Goal: Check status: Check status

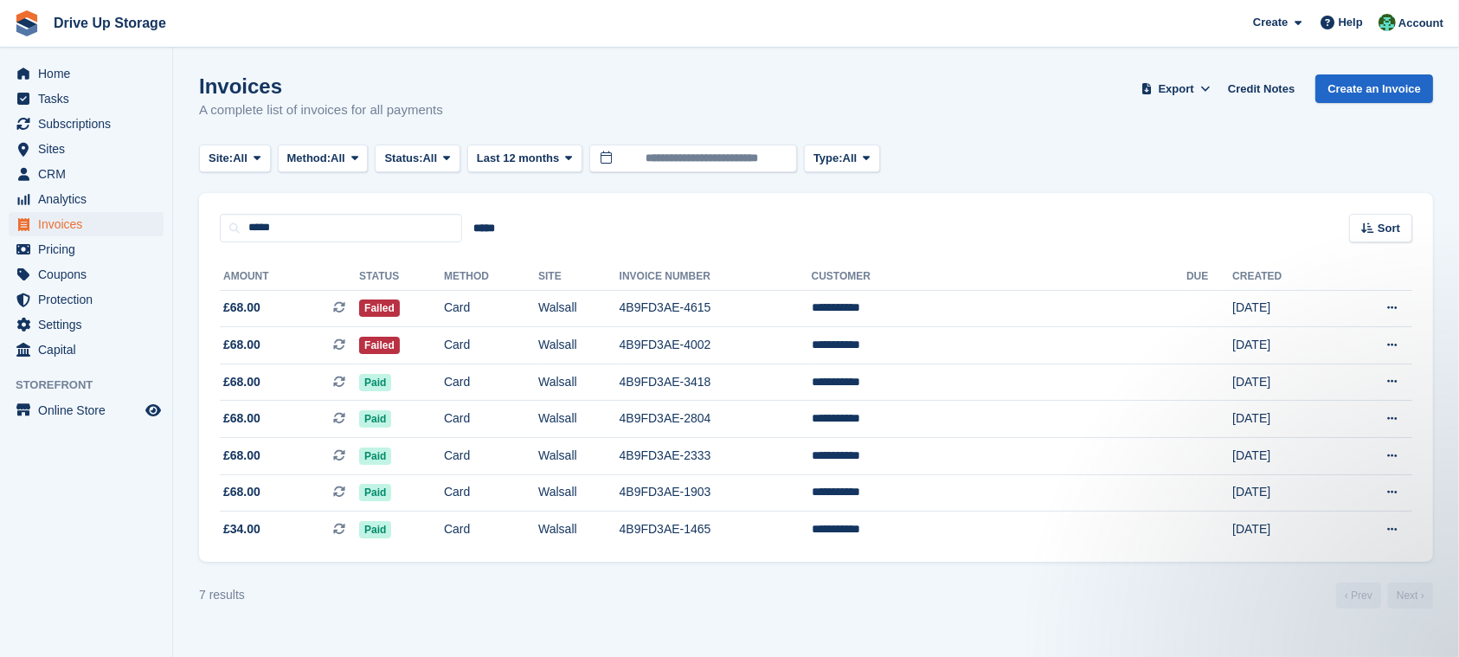
click at [620, 584] on turbo-frame "Invoices A complete list of invoices for all payments Export Export Invoices Ex…" at bounding box center [816, 341] width 1234 height 534
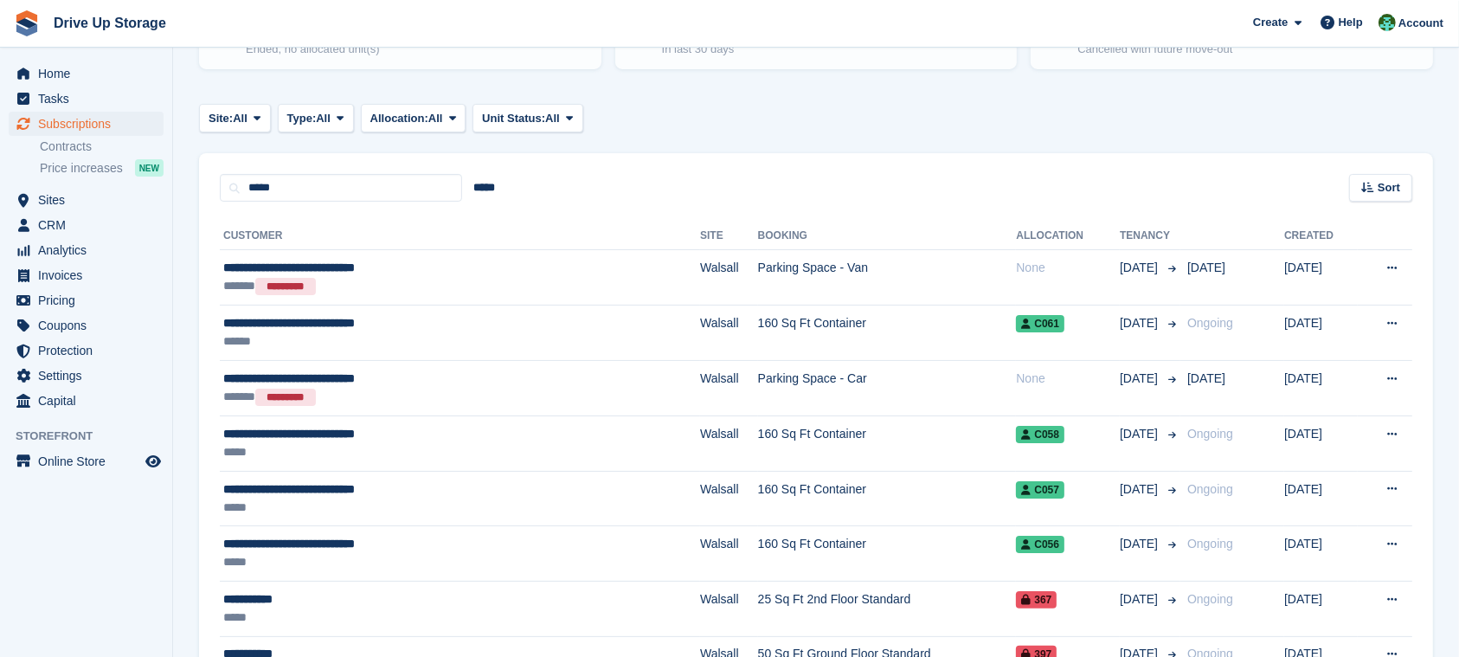
scroll to position [461, 0]
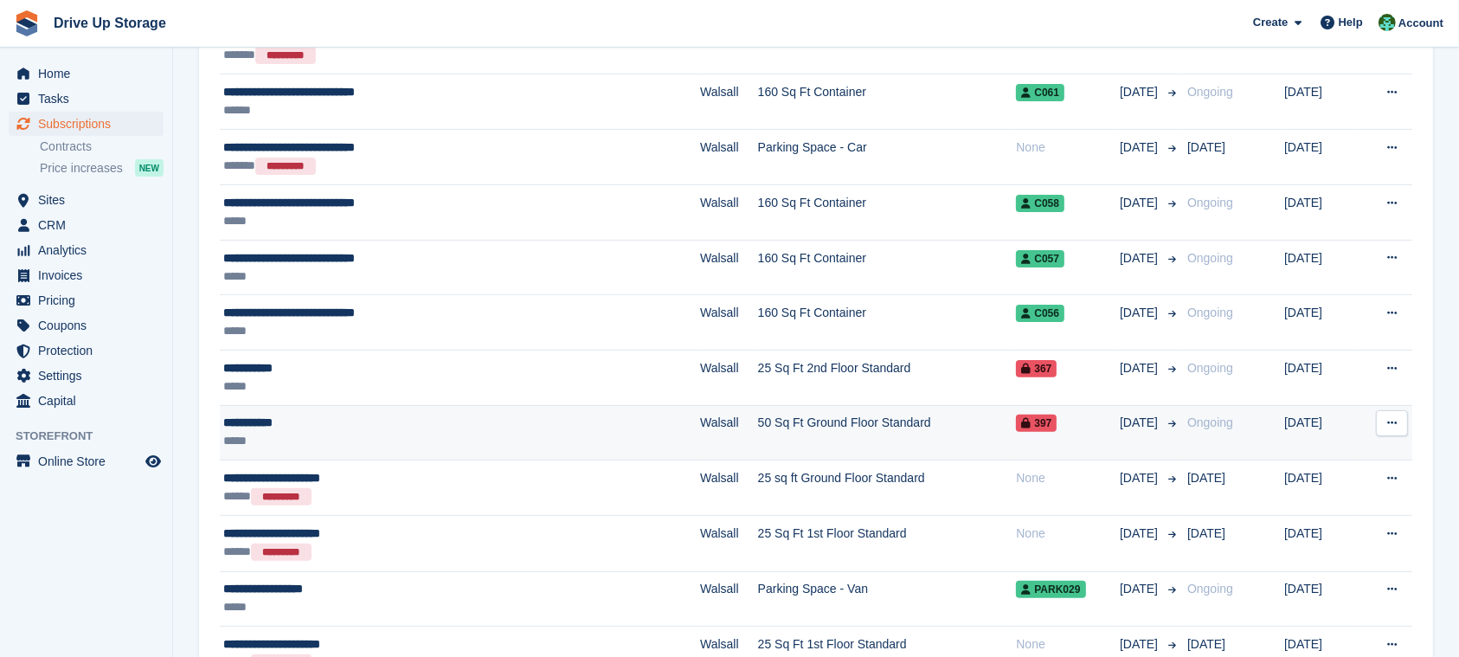
click at [813, 423] on td "50 Sq Ft Ground Floor Standard" at bounding box center [887, 432] width 259 height 55
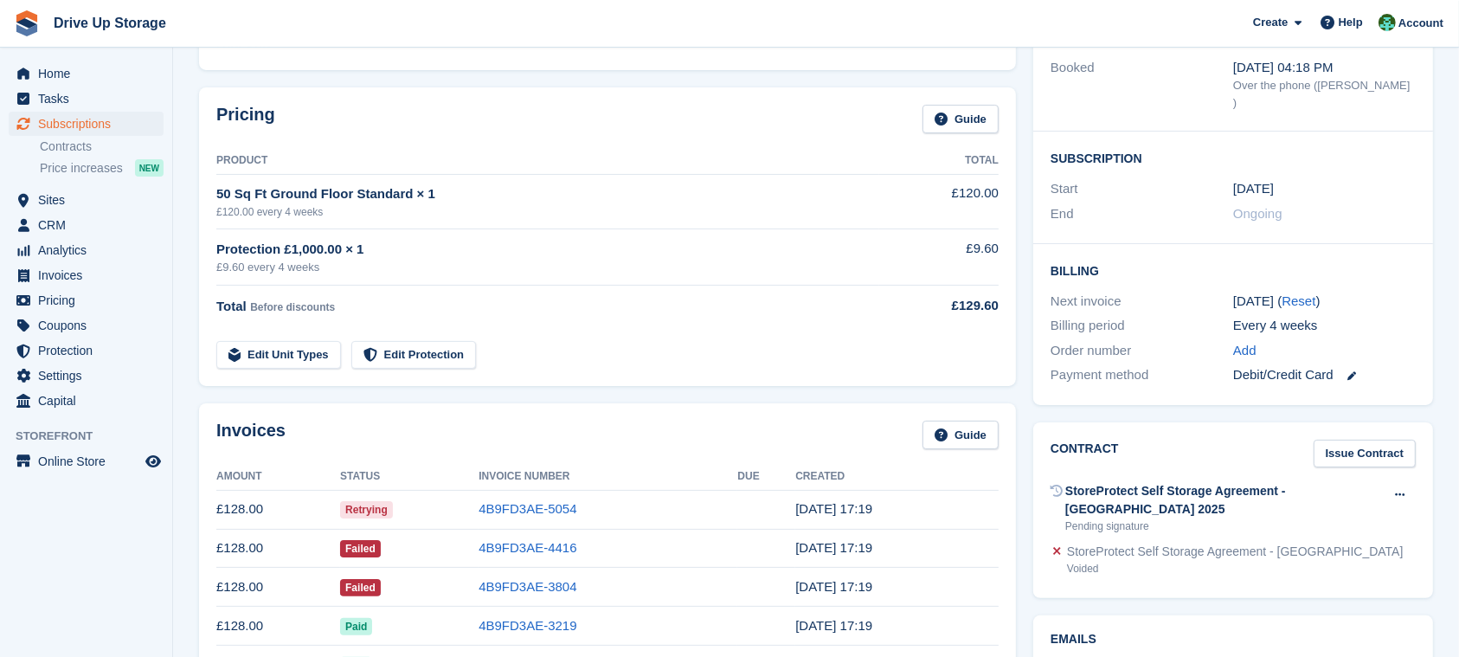
scroll to position [461, 0]
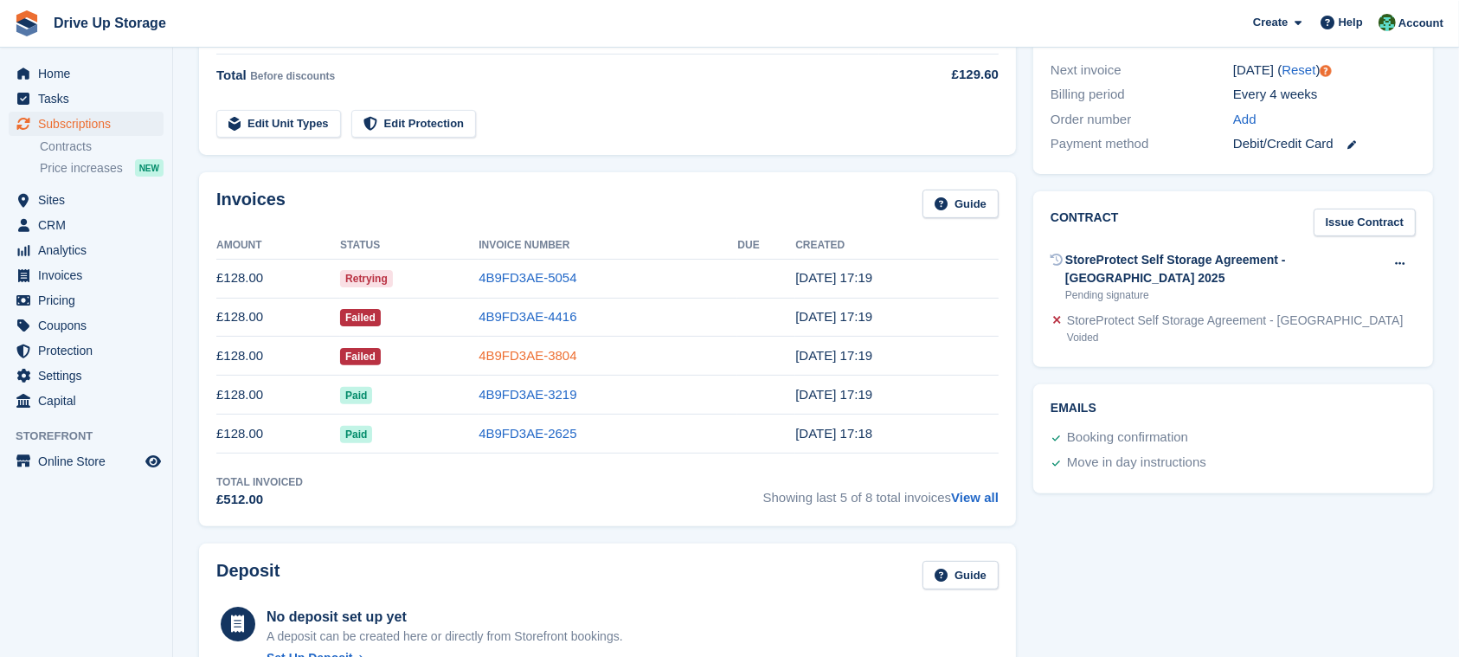
click at [575, 363] on link "4B9FD3AE-3804" at bounding box center [528, 355] width 98 height 15
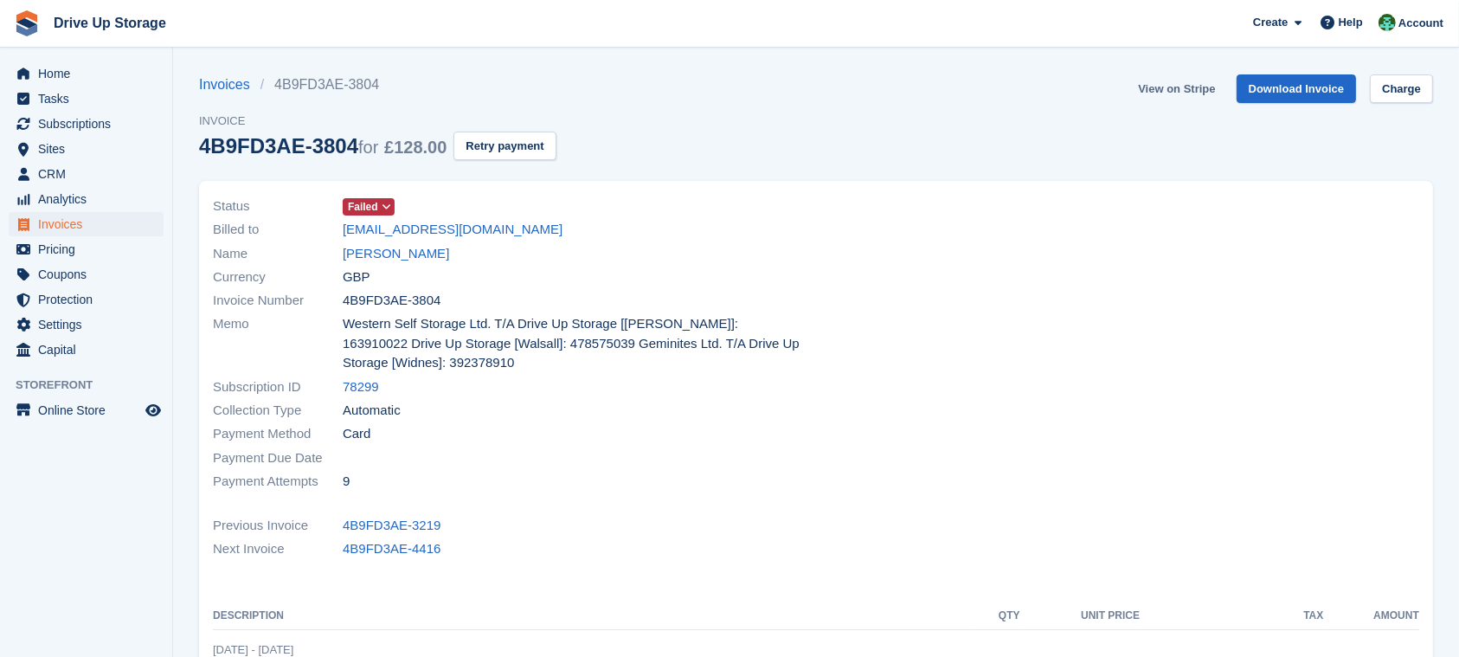
click at [1196, 77] on link "View on Stripe" at bounding box center [1176, 88] width 91 height 29
